Goal: Obtain resource: Download file/media

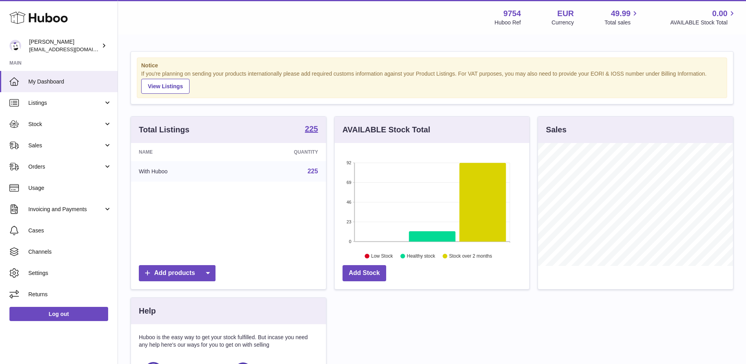
scroll to position [123, 195]
click at [47, 121] on span "Stock" at bounding box center [65, 123] width 75 height 7
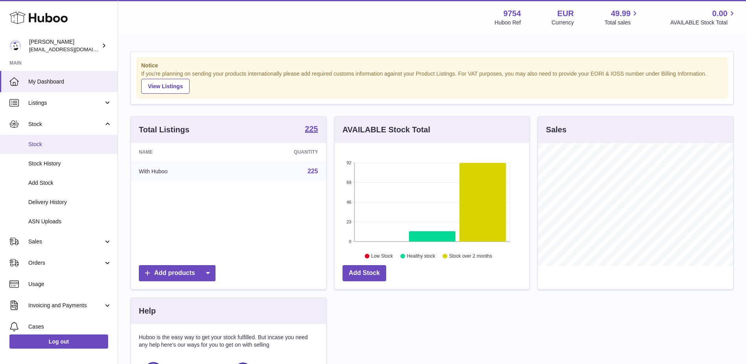
click at [41, 143] on span "Stock" at bounding box center [69, 143] width 83 height 7
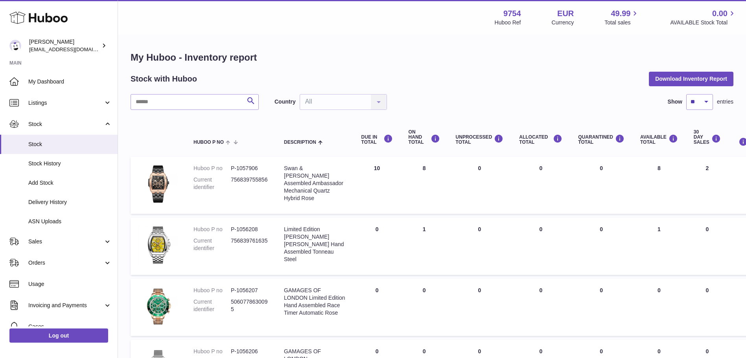
drag, startPoint x: 705, startPoint y: 105, endPoint x: 704, endPoint y: 110, distance: 5.4
click at [705, 105] on select "** ** ** ***" at bounding box center [700, 102] width 27 height 16
click at [653, 84] on button "Download Inventory Report" at bounding box center [691, 79] width 85 height 14
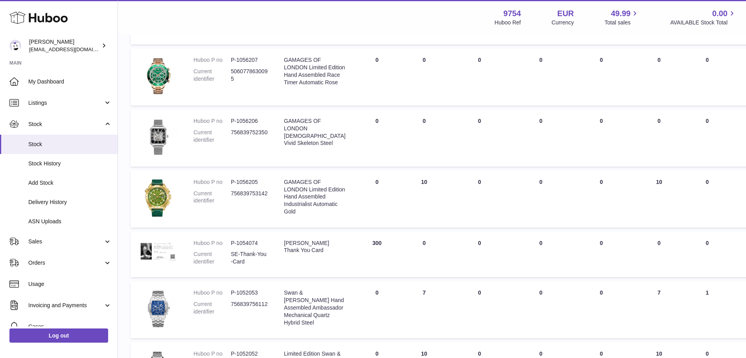
scroll to position [151, 0]
